Goal: Task Accomplishment & Management: Complete application form

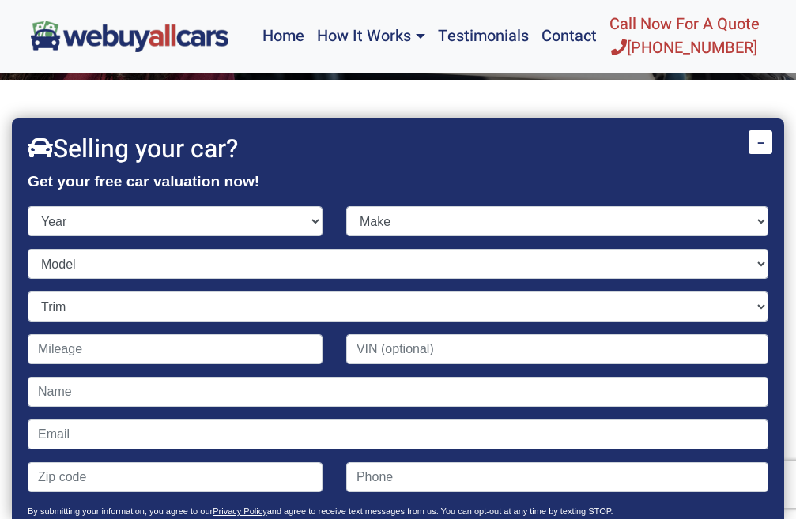
select select "1994"
click at [28, 206] on select "Year [DATE] 2024 2023 2022 2021 2020 2019 2018 2017 2016 2015 2014 2013 2012 20…" at bounding box center [175, 221] width 295 height 30
click at [745, 226] on select "Make Acura Audi BMW Buick Cadillac Chevrolet Chrysler Dodge Eagle [PERSON_NAME]…" at bounding box center [557, 221] width 422 height 30
select select "Jeep"
click at [346, 206] on select "Make Acura Audi BMW Buick Cadillac Chevrolet Chrysler Dodge Eagle [PERSON_NAME]…" at bounding box center [557, 221] width 422 height 30
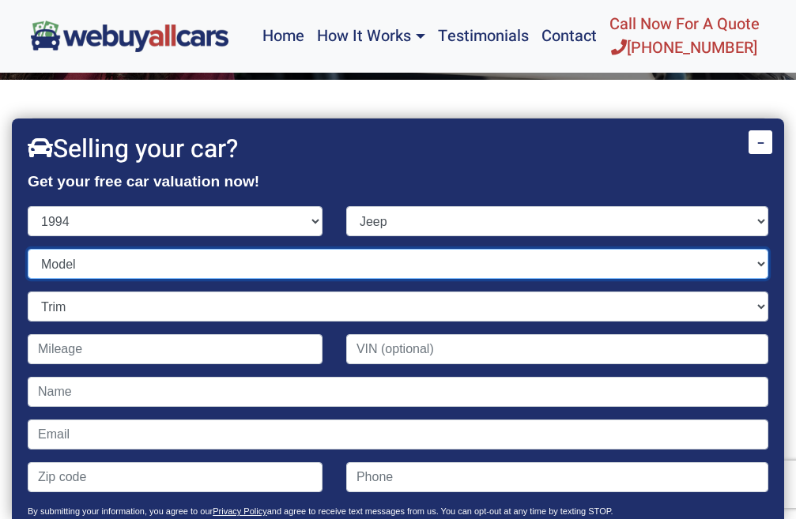
click at [744, 264] on select "Model Cherokee Grand Cherokee Wrangler" at bounding box center [398, 264] width 741 height 30
select select "Wrangler"
click at [28, 249] on select "Model Cherokee Grand Cherokee Wrangler" at bounding box center [398, 264] width 741 height 30
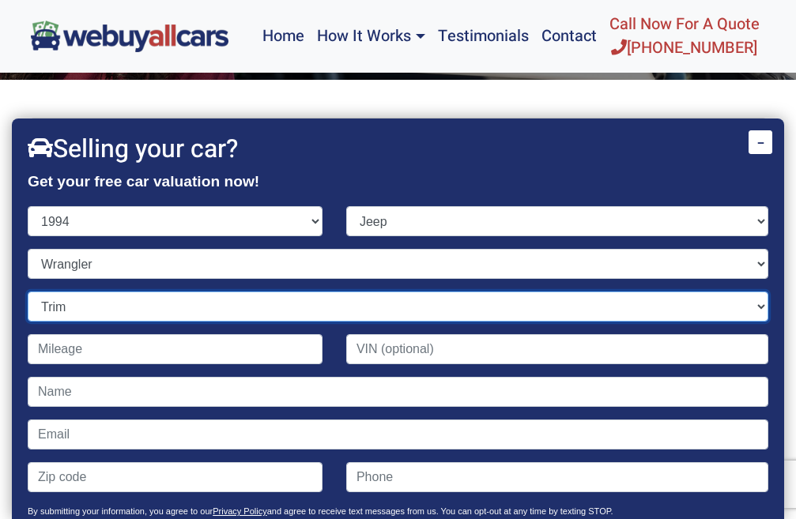
click at [746, 306] on select "Trim Renegade 2dr SUV 4WD S 2dr SUV 4WD Sahara 2dr SUV 4WD SE 2dr SUV 4WD Sport…" at bounding box center [398, 307] width 741 height 30
select select "S 2dr SUV 4WD"
click at [28, 292] on select "Trim Renegade 2dr SUV 4WD S 2dr SUV 4WD Sahara 2dr SUV 4WD SE 2dr SUV 4WD Sport…" at bounding box center [398, 307] width 741 height 30
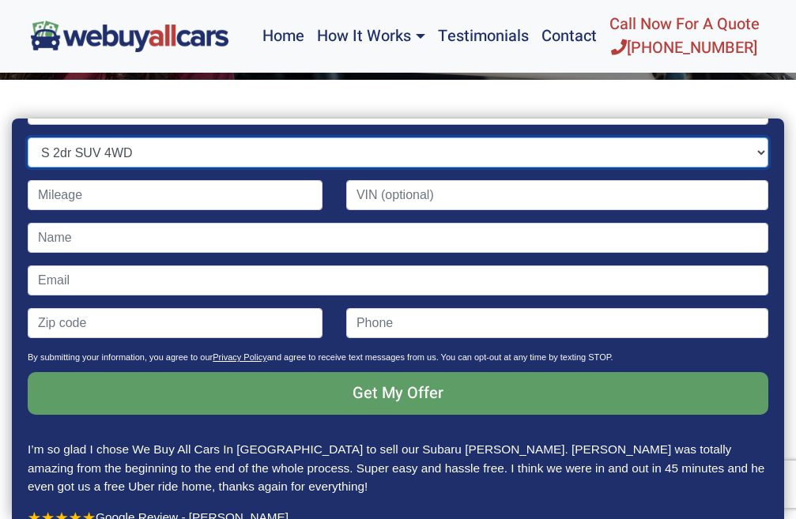
scroll to position [75, 0]
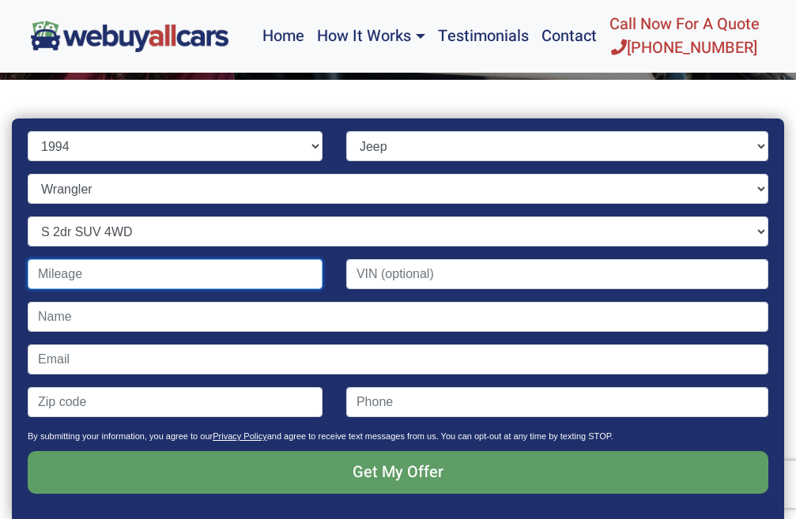
click at [141, 281] on input "Contact form" at bounding box center [175, 274] width 295 height 30
